Goal: Use online tool/utility: Utilize a website feature to perform a specific function

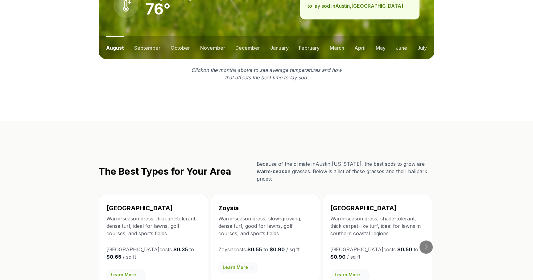
scroll to position [1203, 0]
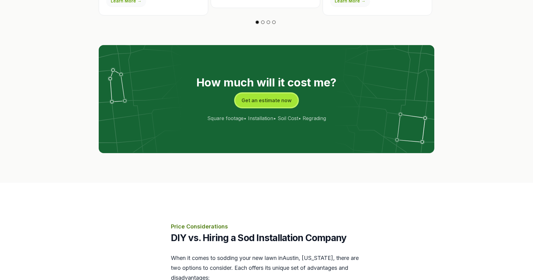
click at [276, 93] on button "Get an estimate now" at bounding box center [266, 100] width 62 height 14
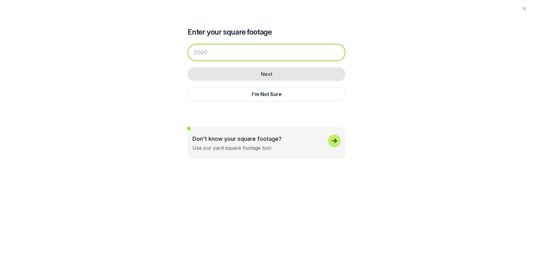
click at [253, 55] on input "number" at bounding box center [266, 52] width 158 height 17
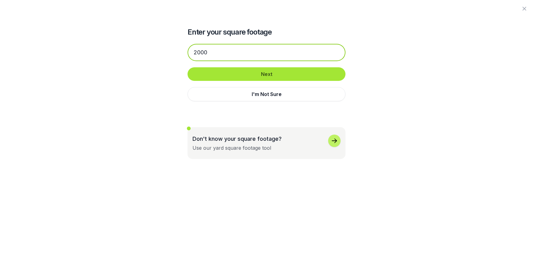
type input "2000"
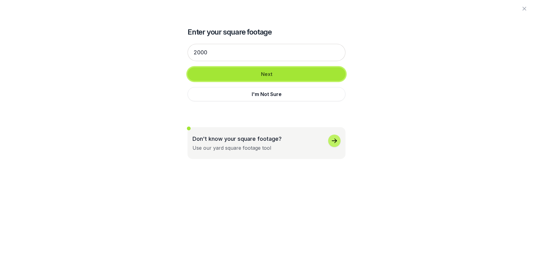
click at [269, 77] on button "Next" at bounding box center [266, 74] width 158 height 14
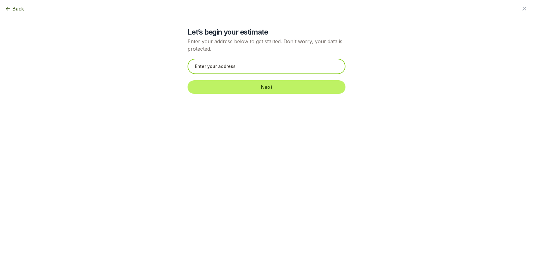
click at [256, 70] on input "text" at bounding box center [266, 66] width 158 height 15
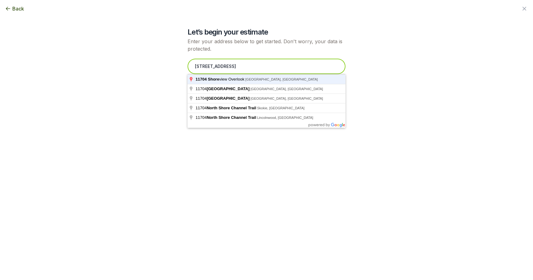
click at [203, 66] on input "[STREET_ADDRESS]" at bounding box center [266, 66] width 158 height 15
drag, startPoint x: 206, startPoint y: 65, endPoint x: 200, endPoint y: 65, distance: 5.9
click at [200, 65] on input "[STREET_ADDRESS]" at bounding box center [266, 66] width 158 height 15
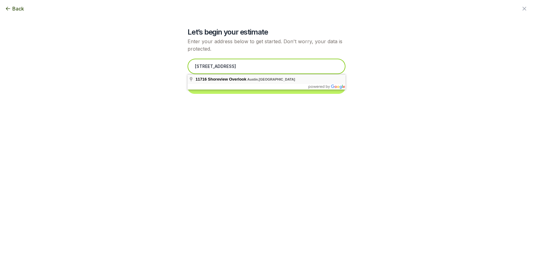
type input "[STREET_ADDRESS]"
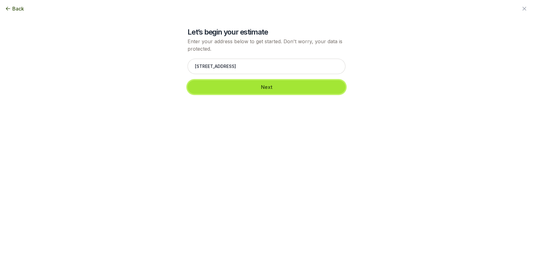
click at [237, 86] on button "Next" at bounding box center [266, 87] width 158 height 14
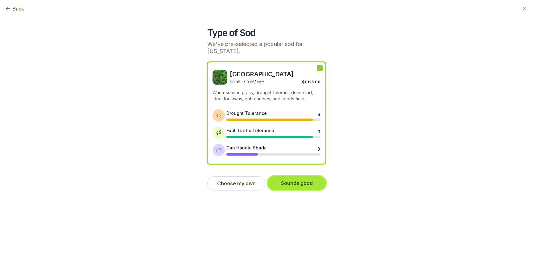
click at [300, 176] on button "Sounds good" at bounding box center [297, 183] width 58 height 14
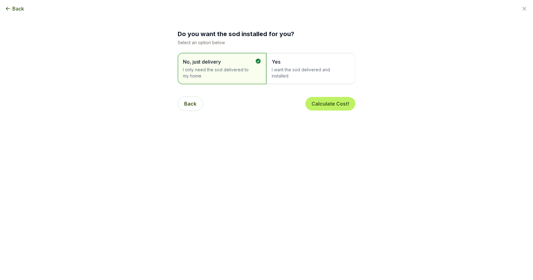
click at [306, 71] on span "I want the sod delivered and installed" at bounding box center [308, 73] width 72 height 12
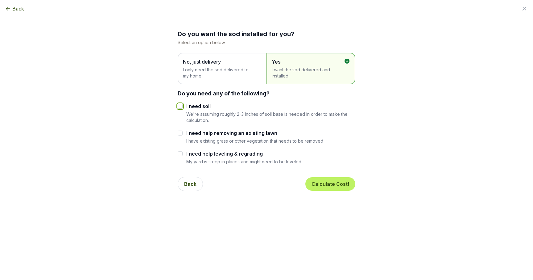
click at [181, 107] on input "I need soil" at bounding box center [180, 106] width 5 height 5
checkbox input "true"
click at [327, 185] on button "Calculate Cost!" at bounding box center [330, 184] width 50 height 14
